Goal: Task Accomplishment & Management: Manage account settings

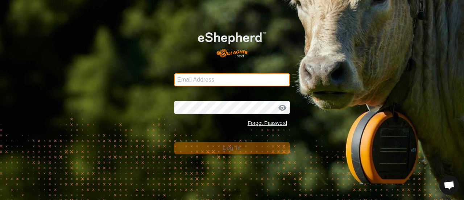
drag, startPoint x: 0, startPoint y: 0, endPoint x: 214, endPoint y: 81, distance: 229.0
click at [214, 81] on input "Email Address" at bounding box center [232, 79] width 116 height 13
type input "[EMAIL_ADDRESS][DOMAIN_NAME]"
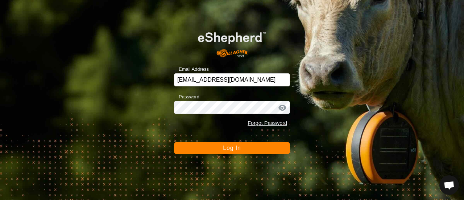
click at [222, 149] on button "Log In" at bounding box center [232, 148] width 116 height 12
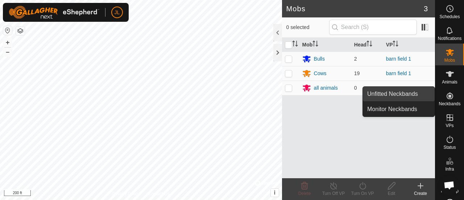
click at [419, 95] on link "Unfitted Neckbands" at bounding box center [399, 94] width 72 height 15
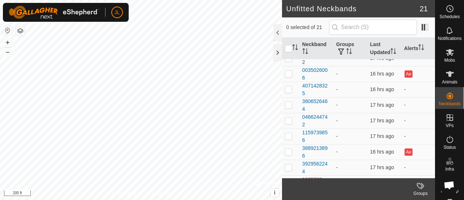
scroll to position [205, 0]
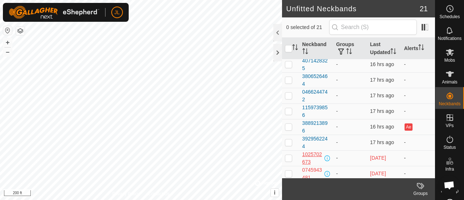
click at [319, 154] on div "1025702673" at bounding box center [313, 158] width 21 height 15
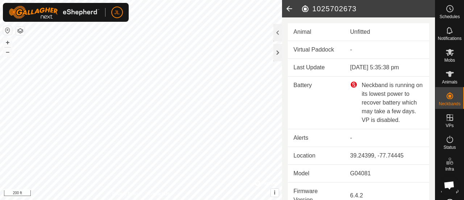
scroll to position [25, 0]
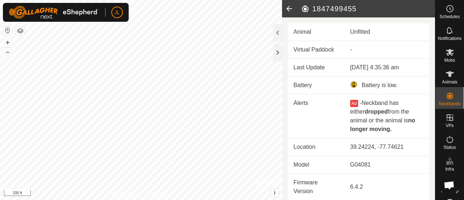
scroll to position [17, 0]
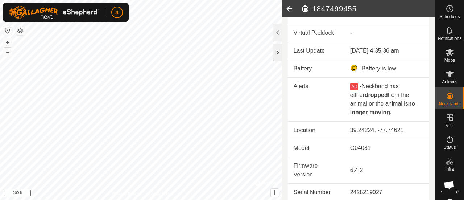
click at [279, 53] on div at bounding box center [278, 52] width 9 height 17
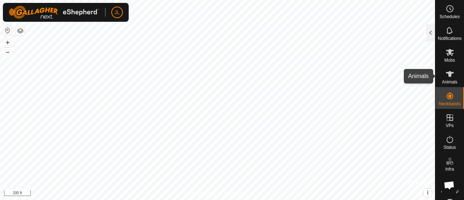
click at [448, 72] on icon at bounding box center [450, 74] width 8 height 6
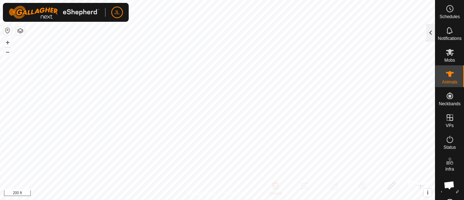
click at [429, 30] on div at bounding box center [431, 32] width 9 height 17
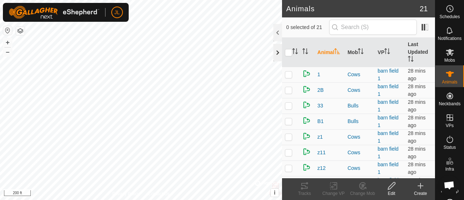
click at [276, 50] on div at bounding box center [278, 52] width 9 height 17
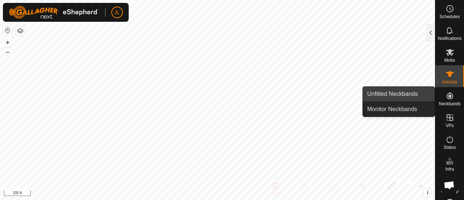
click at [412, 95] on link "Unfitted Neckbands" at bounding box center [399, 94] width 72 height 15
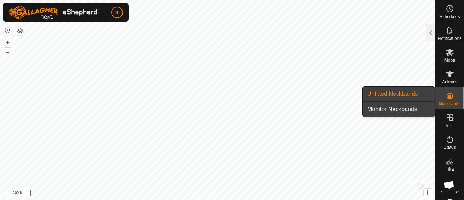
click at [408, 108] on link "Monitor Neckbands" at bounding box center [399, 109] width 72 height 15
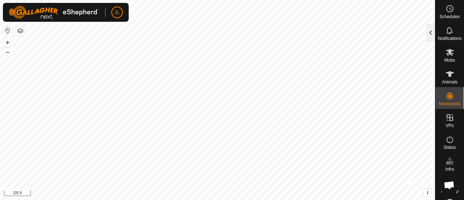
click at [432, 34] on div at bounding box center [431, 32] width 9 height 17
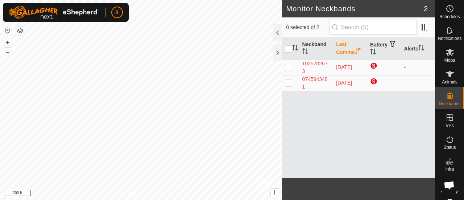
click at [290, 67] on p-checkbox at bounding box center [288, 67] width 7 height 6
checkbox input "true"
click at [290, 82] on p-checkbox at bounding box center [288, 83] width 7 height 6
checkbox input "true"
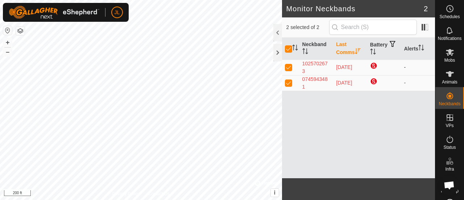
click at [287, 69] on p-checkbox at bounding box center [288, 67] width 7 height 6
checkbox input "false"
click at [287, 82] on p-checkbox at bounding box center [288, 83] width 7 height 6
checkbox input "false"
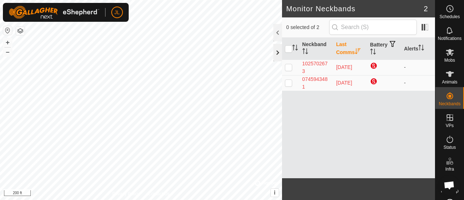
click at [278, 48] on div at bounding box center [278, 52] width 9 height 17
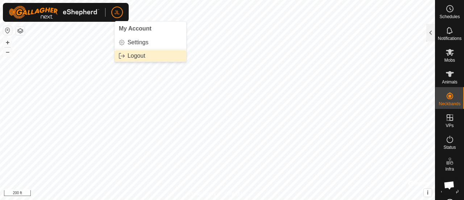
click at [138, 57] on link "Logout" at bounding box center [151, 56] width 72 height 12
